Goal: Information Seeking & Learning: Learn about a topic

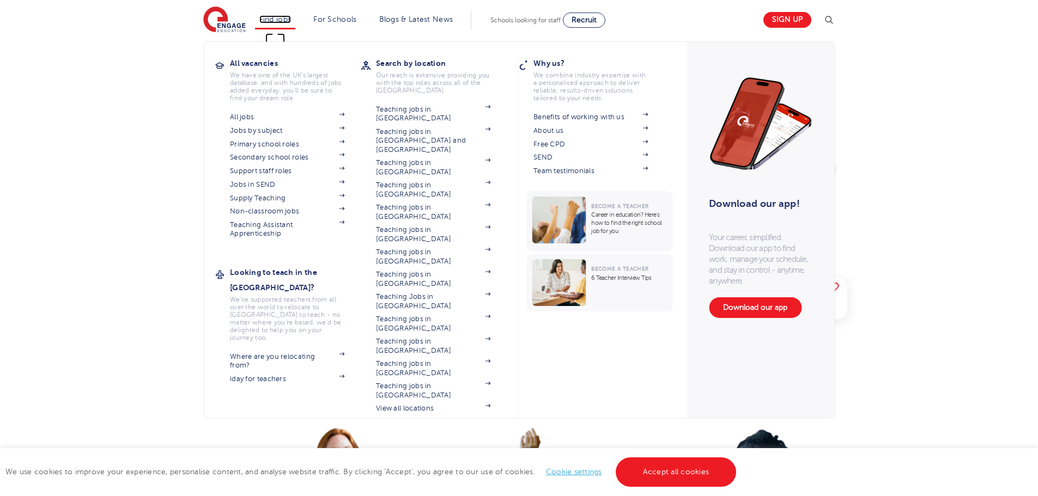
click at [283, 21] on link "Find jobs" at bounding box center [275, 19] width 32 height 8
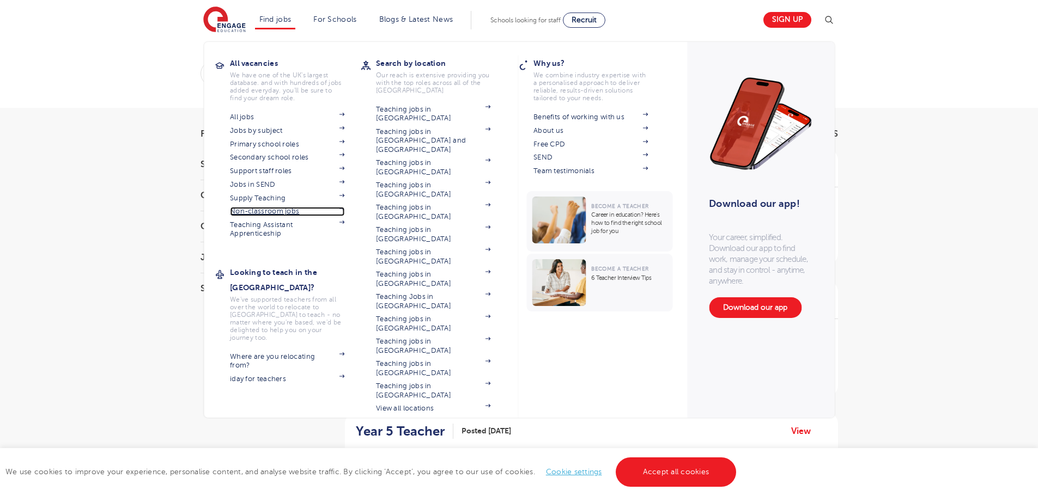
click at [300, 211] on link "Non-classroom jobs" at bounding box center [287, 211] width 114 height 9
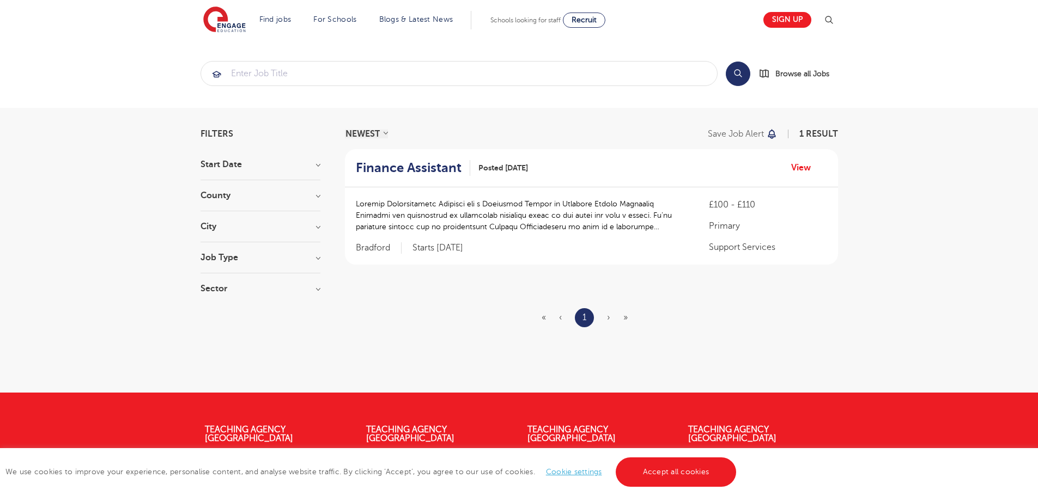
click at [320, 228] on h3 "City" at bounding box center [261, 226] width 120 height 9
click at [283, 77] on input "search" at bounding box center [459, 74] width 516 height 24
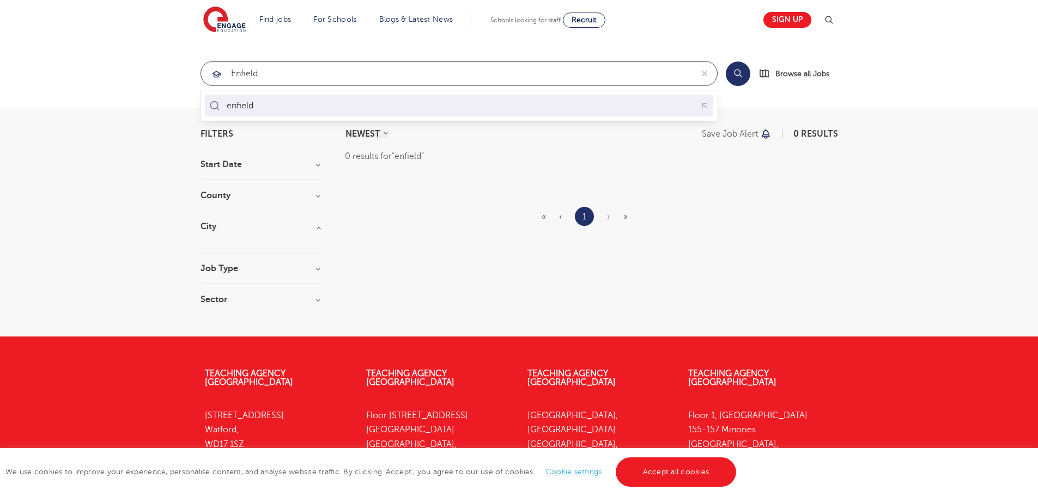
click at [278, 105] on div "enfield" at bounding box center [459, 106] width 504 height 17
type input "enfield"
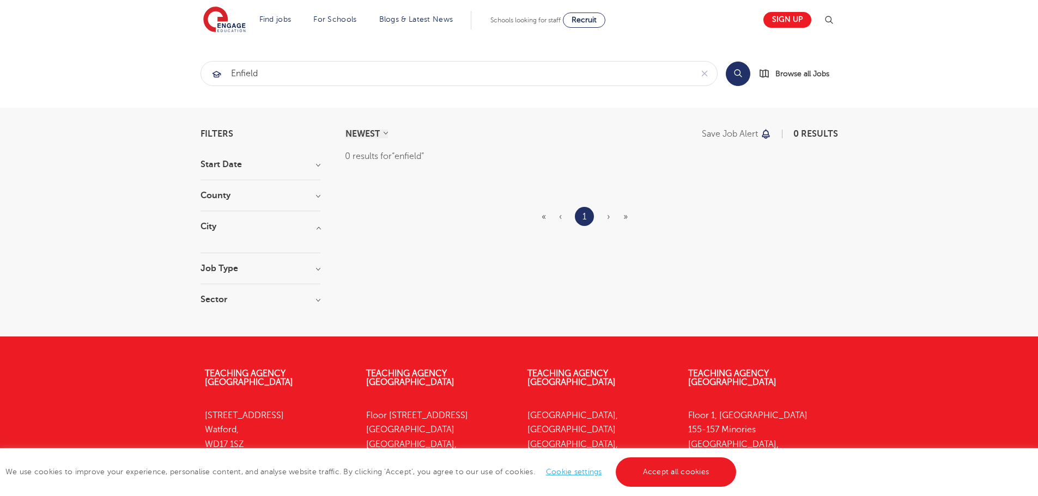
click at [740, 75] on button "Search" at bounding box center [738, 74] width 25 height 25
click at [224, 33] on section "Find jobs All vacancies We have one of the UK's largest database. and with hund…" at bounding box center [480, 20] width 554 height 40
click at [231, 28] on img at bounding box center [224, 20] width 43 height 27
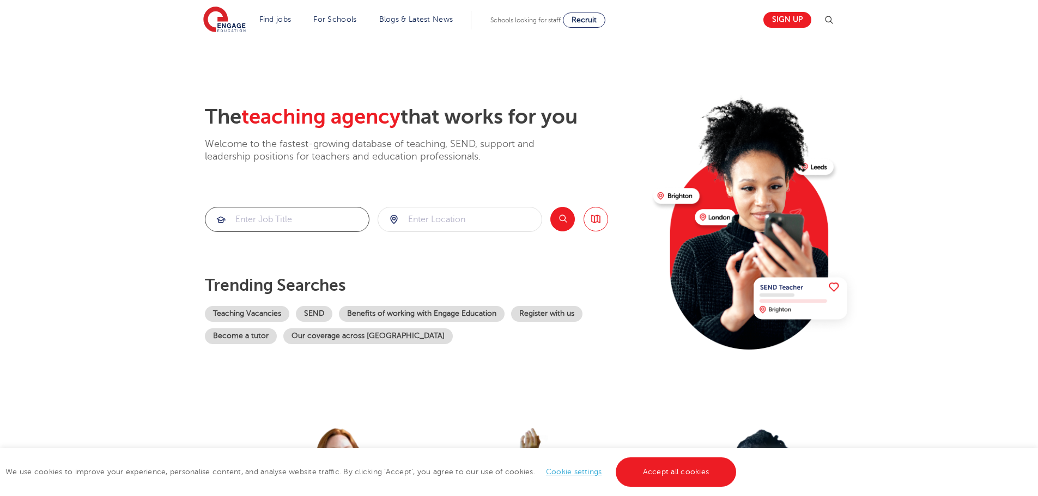
click at [281, 221] on input "search" at bounding box center [286, 220] width 163 height 24
click at [464, 214] on input "search" at bounding box center [459, 220] width 163 height 24
type input "enfield"
click at [560, 219] on button "Search" at bounding box center [562, 219] width 25 height 25
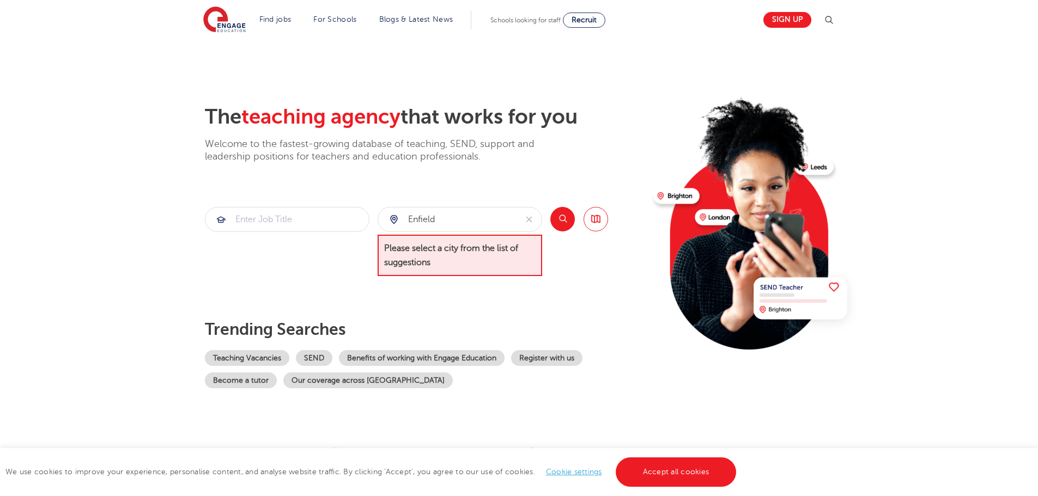
click at [554, 216] on button "Search" at bounding box center [562, 219] width 25 height 25
click at [455, 249] on span "Please select a city from the list of suggestions" at bounding box center [460, 256] width 165 height 42
click at [461, 225] on input "enfield" at bounding box center [447, 220] width 138 height 24
click at [534, 223] on icon "reset" at bounding box center [529, 220] width 11 height 10
click at [486, 220] on input "search" at bounding box center [459, 220] width 163 height 24
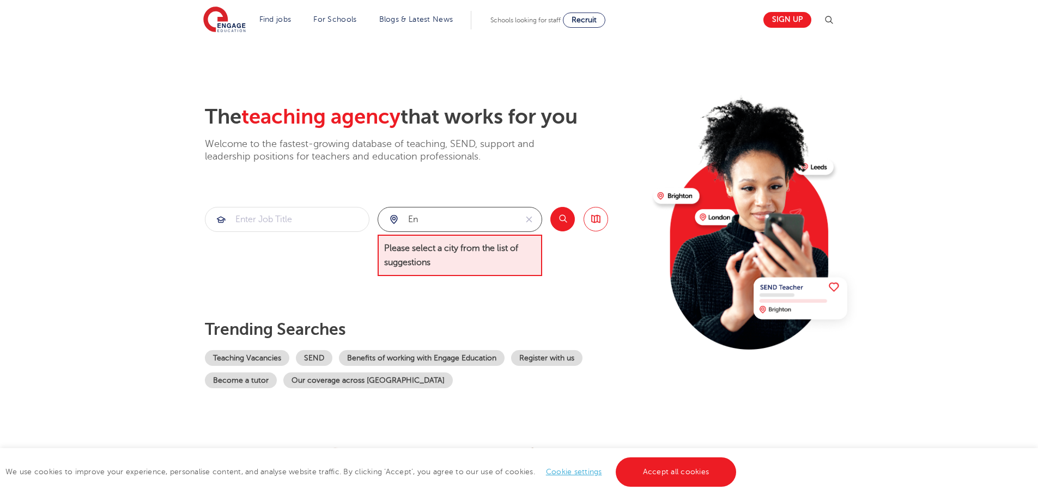
type input "e"
type input "p"
click at [592, 233] on div "Search Browse all Jobs" at bounding box center [579, 242] width 58 height 70
drag, startPoint x: 615, startPoint y: 273, endPoint x: 608, endPoint y: 272, distance: 6.6
click at [615, 273] on div "The teaching agency that works for you Welcome to the fastest-growing database …" at bounding box center [425, 247] width 440 height 284
